Goal: Transaction & Acquisition: Purchase product/service

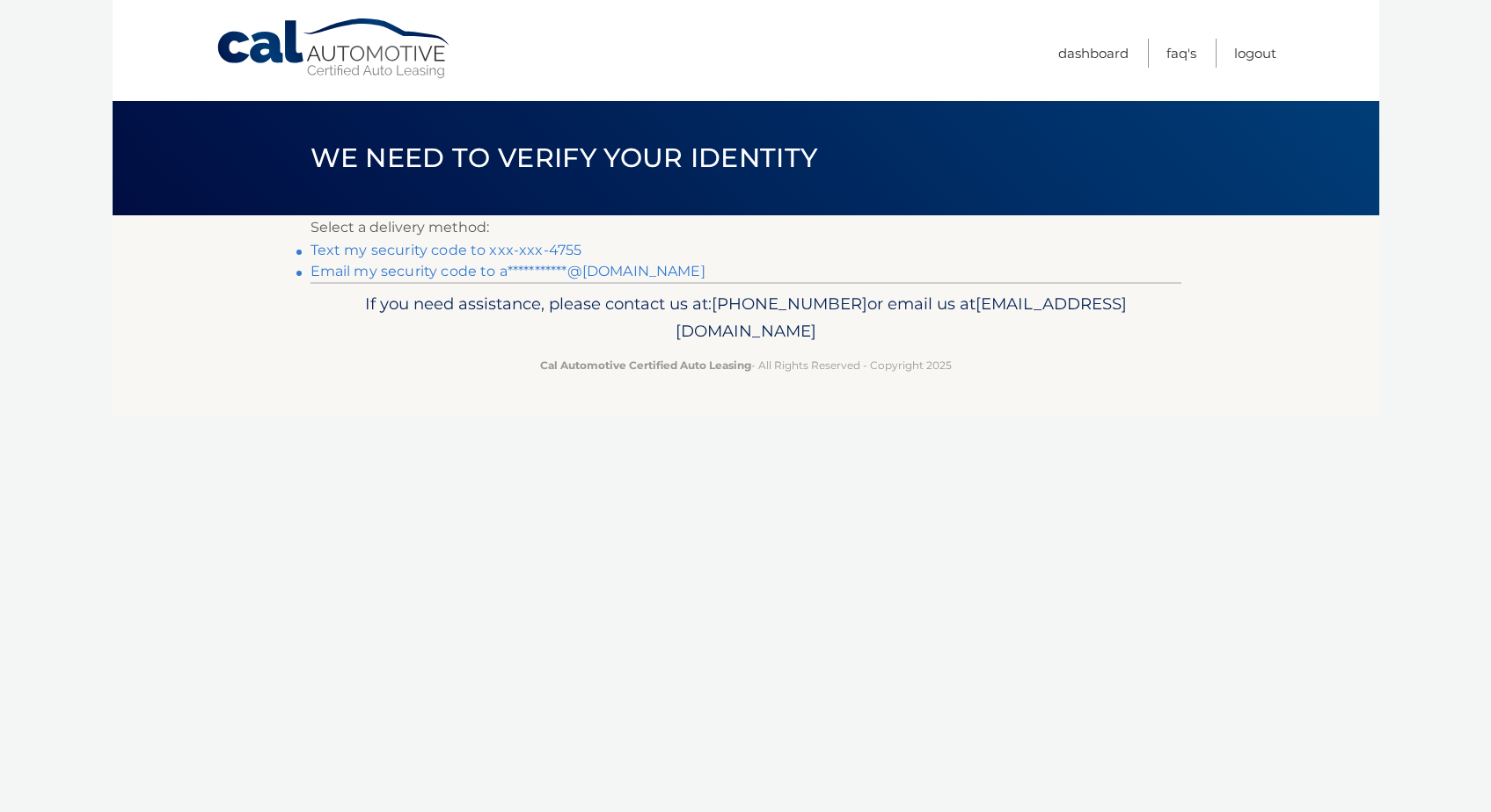
click at [431, 250] on link "Text my security code to xxx-xxx-4755" at bounding box center [446, 250] width 272 height 16
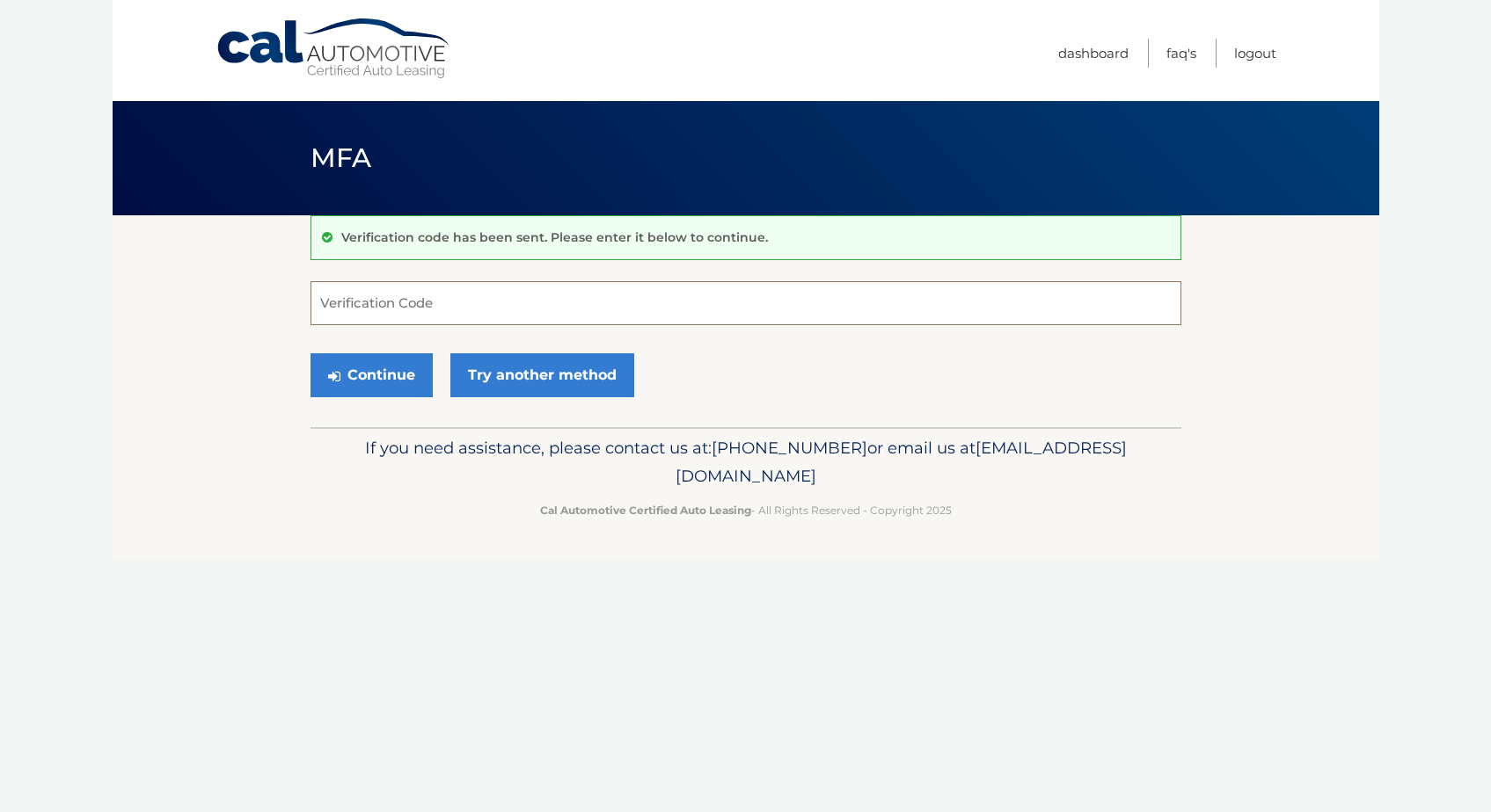
click at [382, 304] on input "Verification Code" at bounding box center [745, 303] width 871 height 44
type input "444023"
click at [382, 378] on button "Continue" at bounding box center [371, 375] width 122 height 44
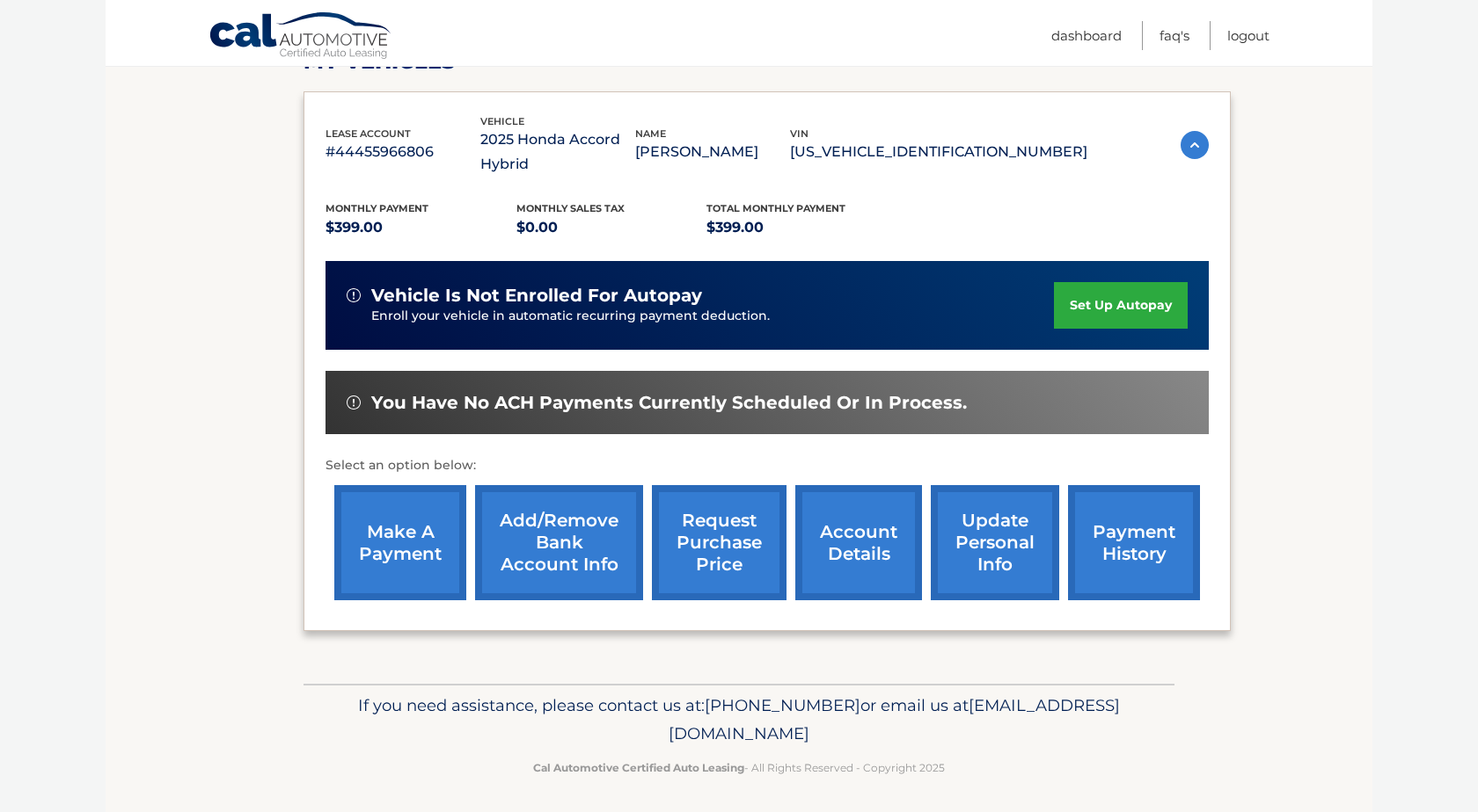
scroll to position [278, 0]
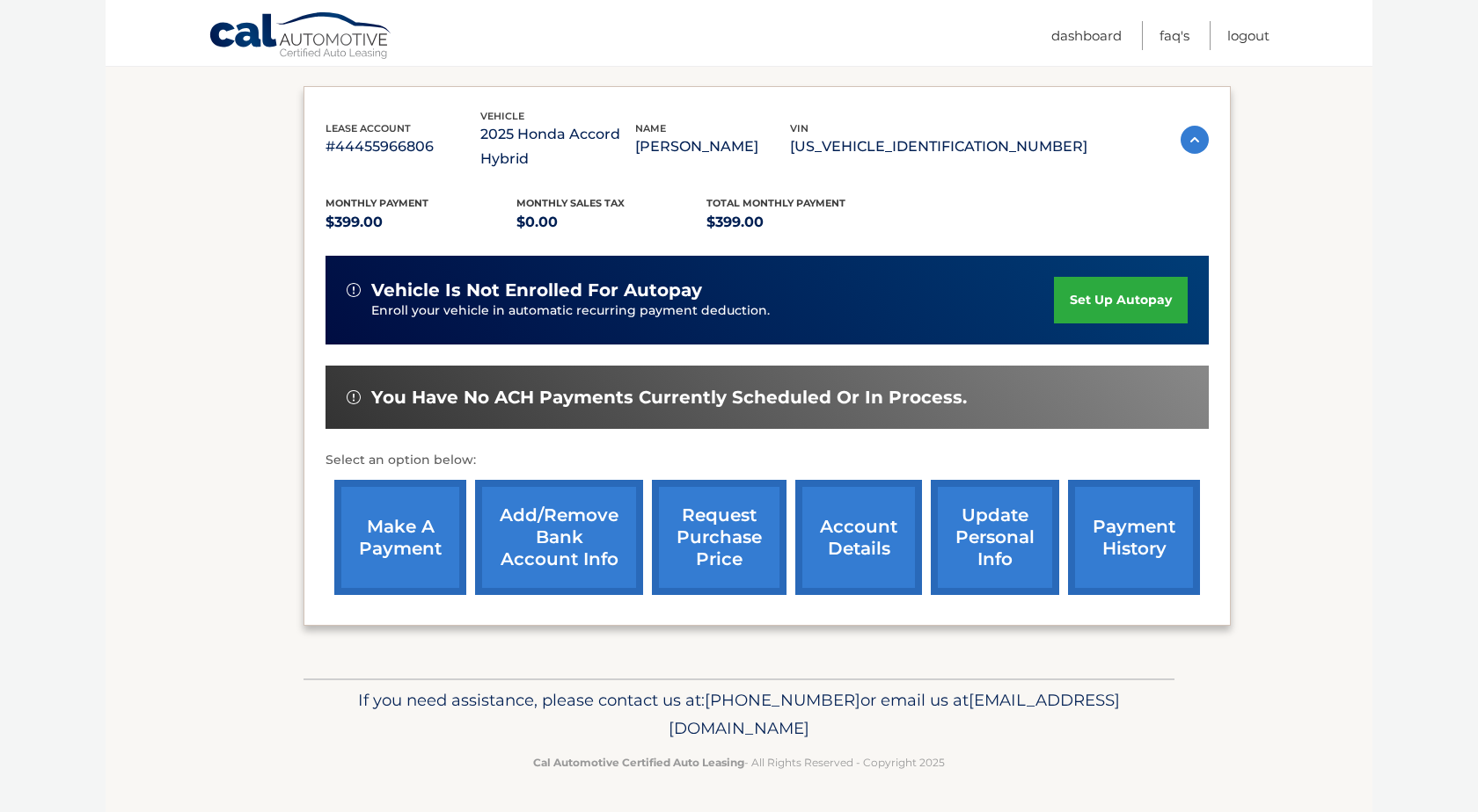
click at [408, 538] on link "make a payment" at bounding box center [401, 537] width 132 height 115
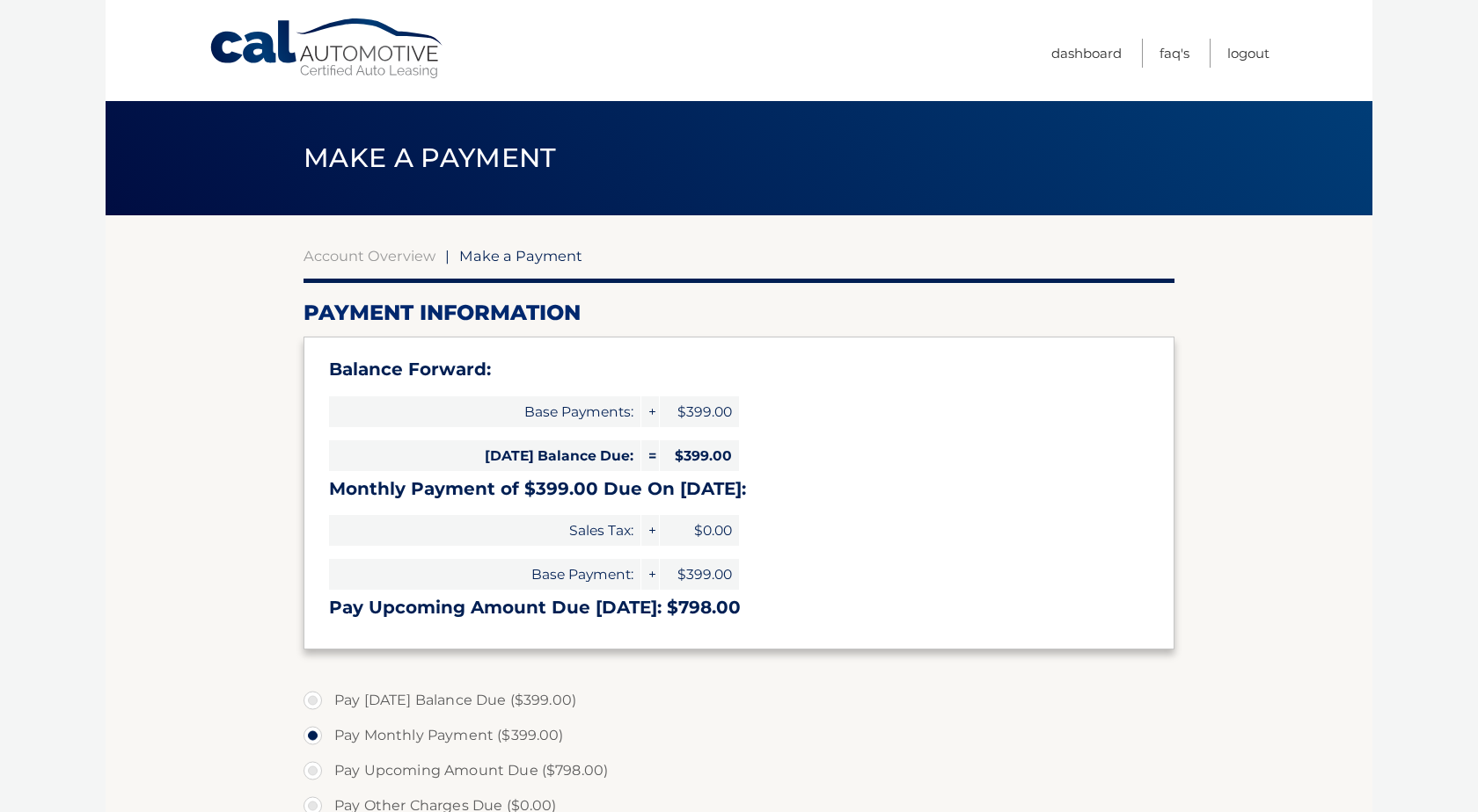
select select "ZDc1M2YzZjQtM2I0Mi00ODE2LWEwZGQtZWU3YzQyZGI5OWVl"
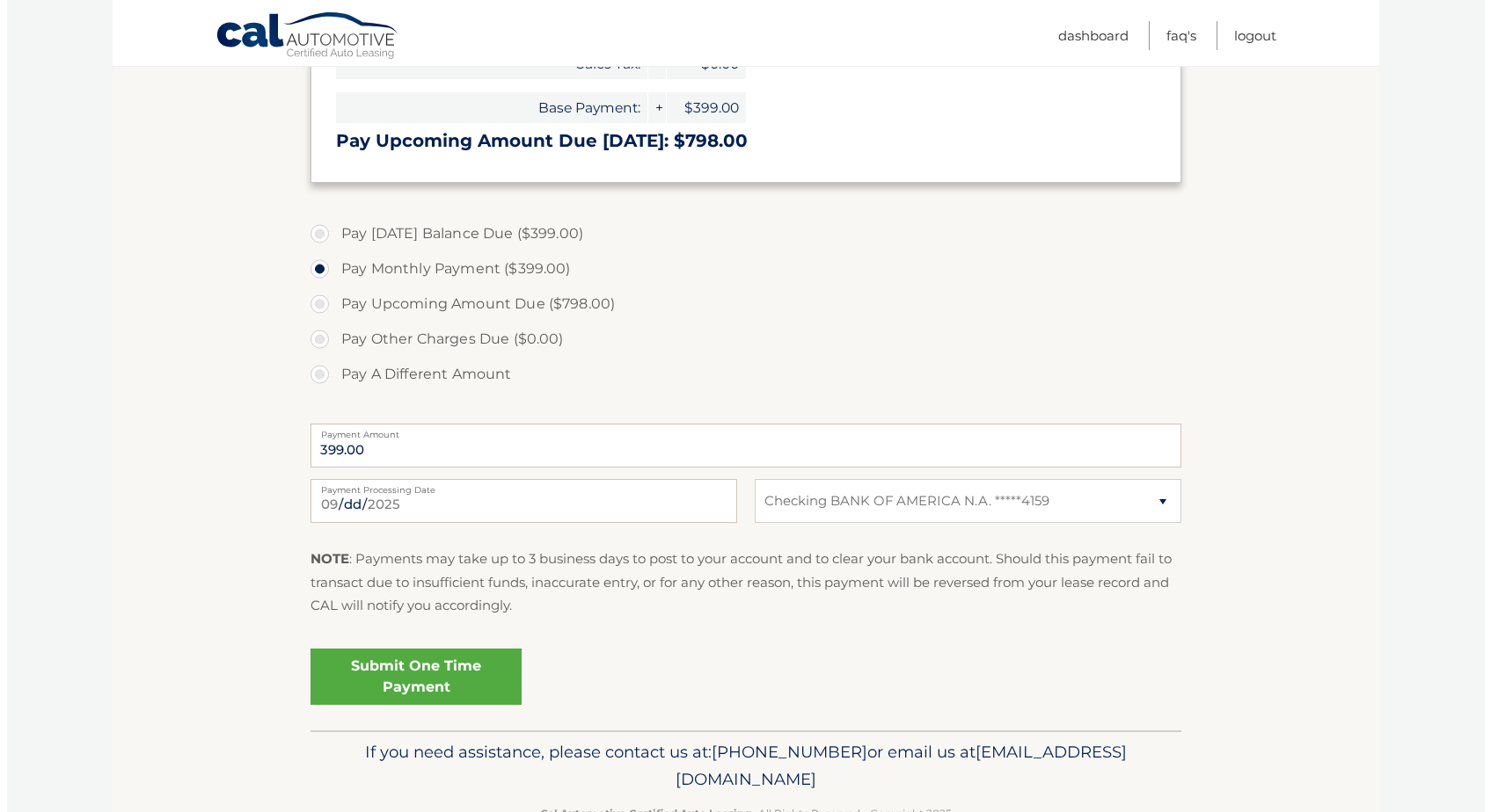
scroll to position [469, 0]
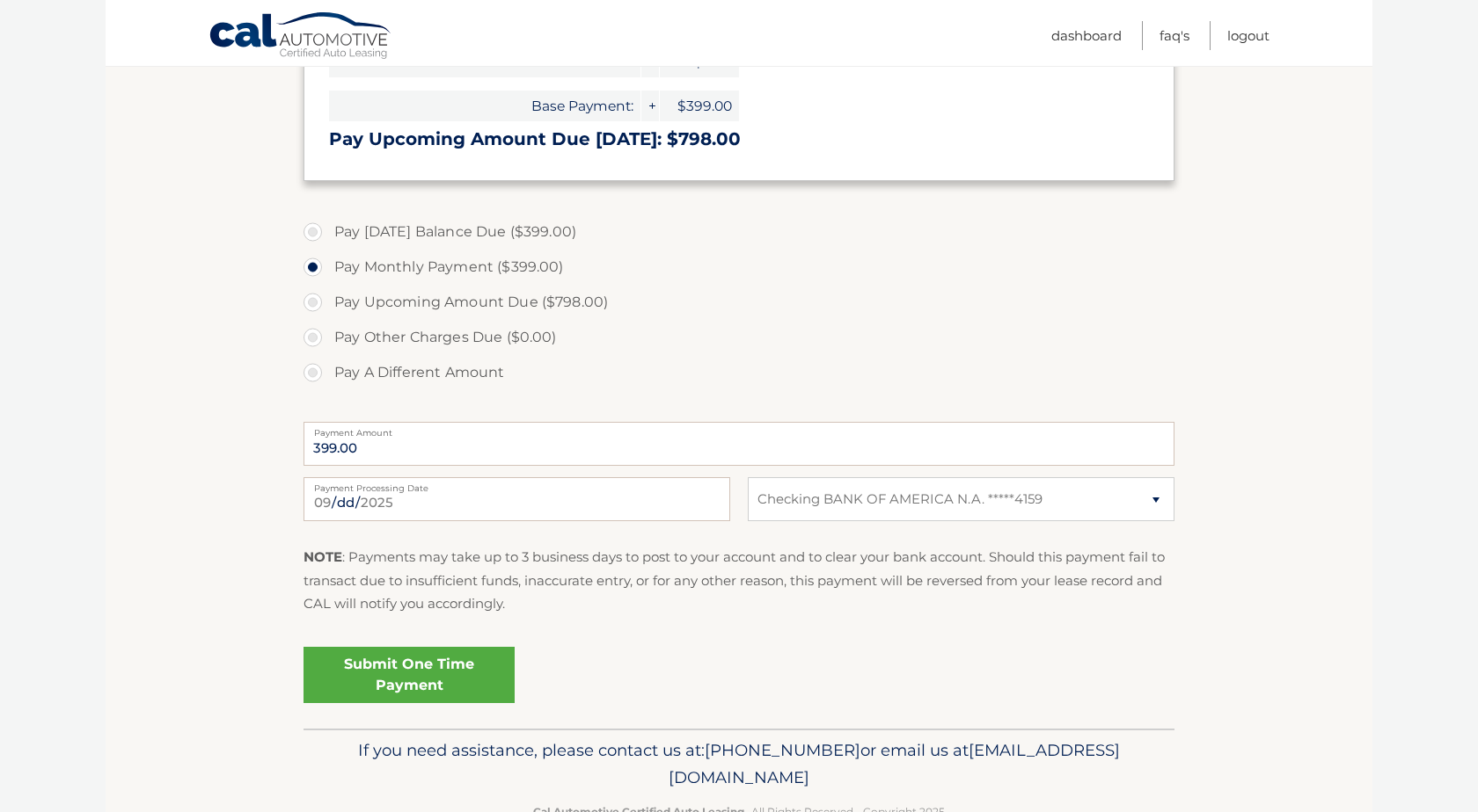
click at [420, 672] on link "Submit One Time Payment" at bounding box center [409, 675] width 211 height 56
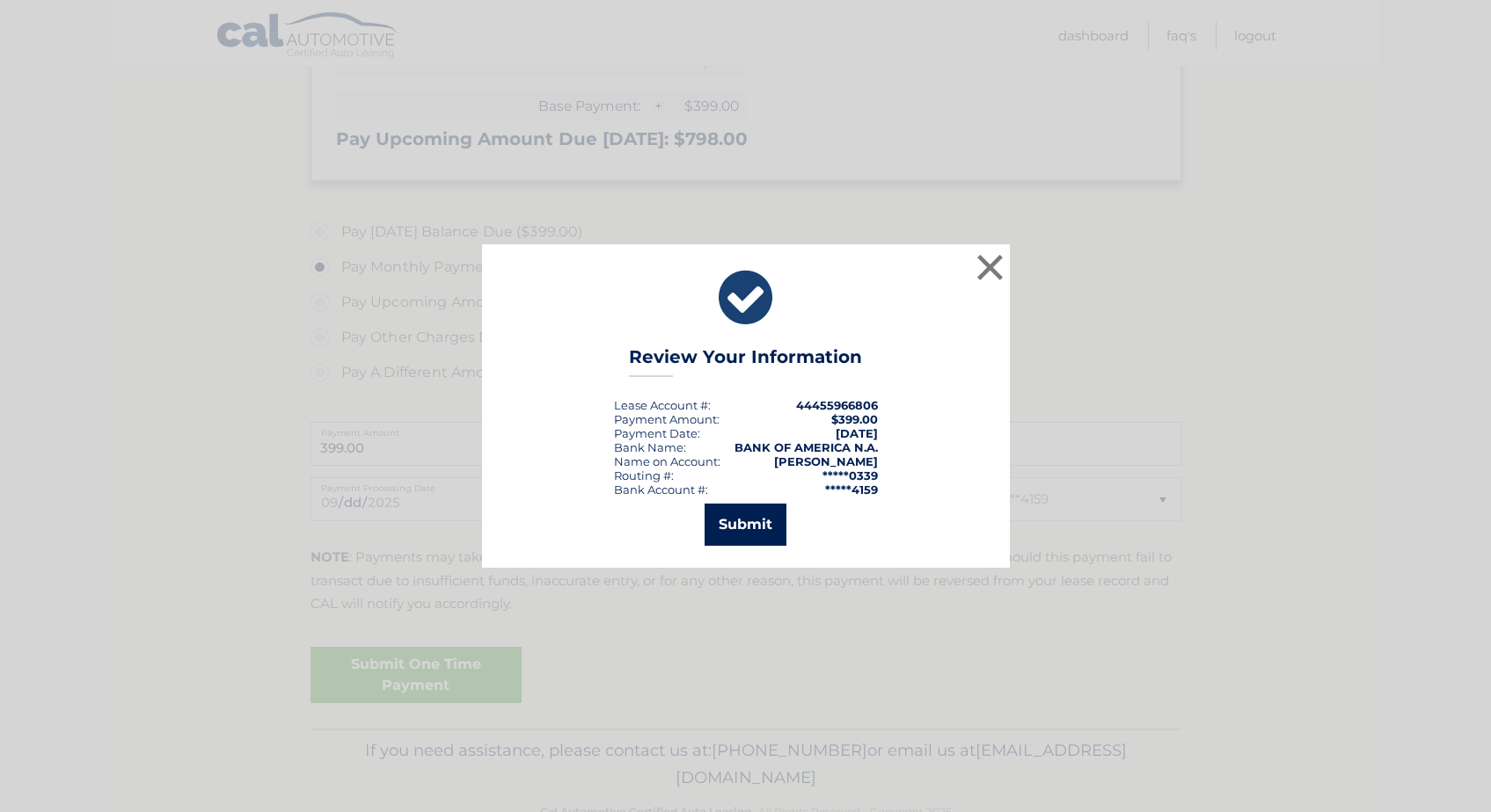
click at [730, 514] on button "Submit" at bounding box center [745, 525] width 82 height 43
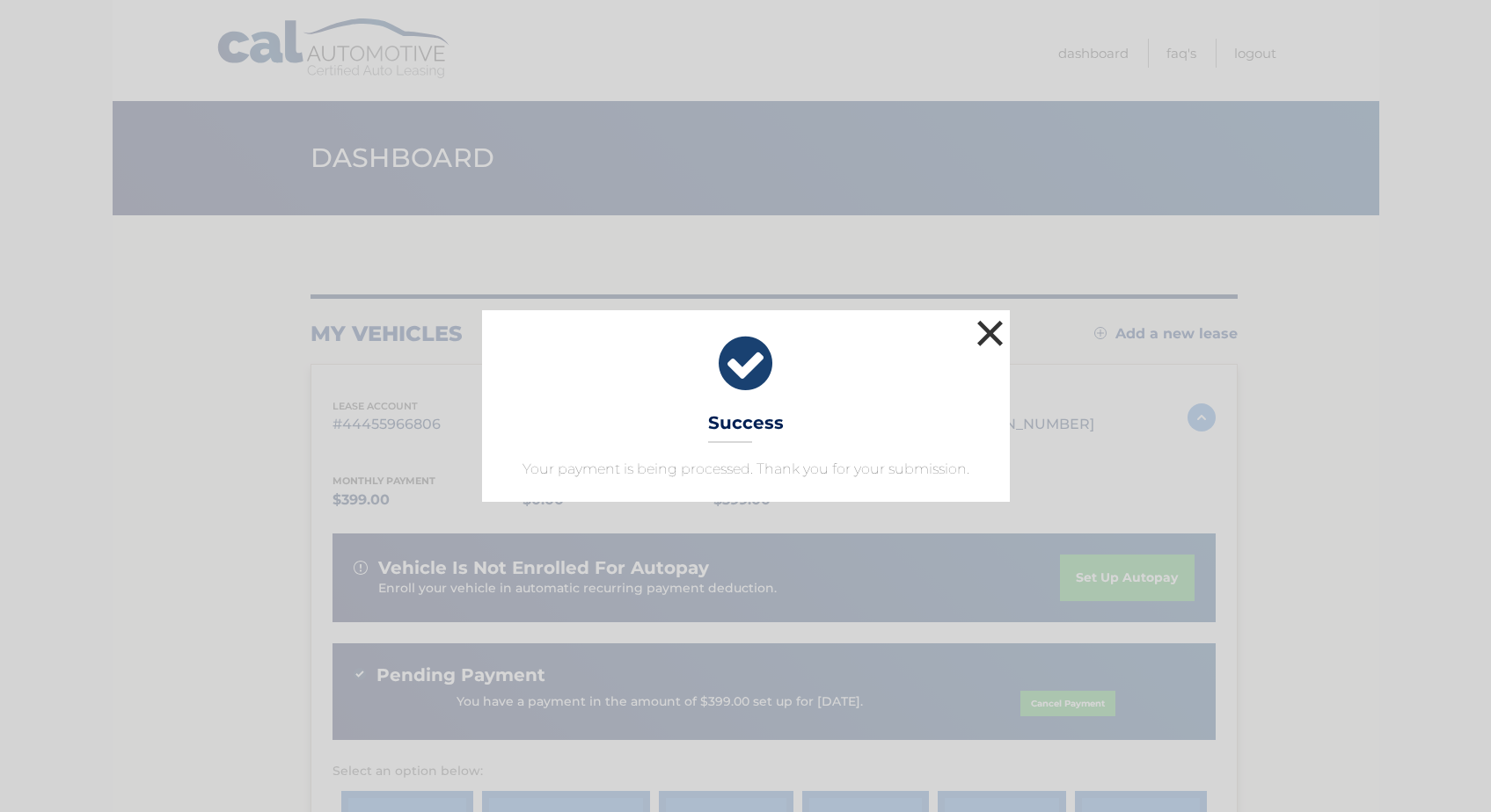
click at [985, 332] on button "×" at bounding box center [990, 333] width 35 height 35
